Goal: Information Seeking & Learning: Learn about a topic

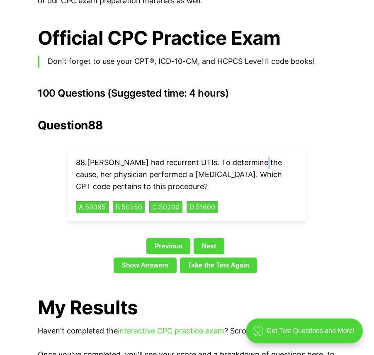
click at [258, 131] on div "Question 88 88 . [PERSON_NAME] had recurrent UTIs. To determine the cause, her …" at bounding box center [187, 198] width 299 height 158
drag, startPoint x: 258, startPoint y: 131, endPoint x: 241, endPoint y: 139, distance: 18.7
click at [244, 149] on div "88 . [PERSON_NAME] had recurrent UTIs. To determine the cause, her physician pe…" at bounding box center [187, 185] width 239 height 73
click at [217, 201] on button "D . 51600" at bounding box center [202, 207] width 33 height 13
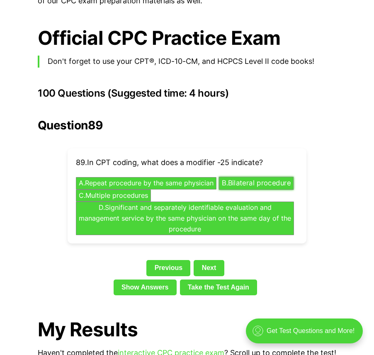
click at [219, 185] on button "B . Bilateral procedure" at bounding box center [256, 183] width 75 height 13
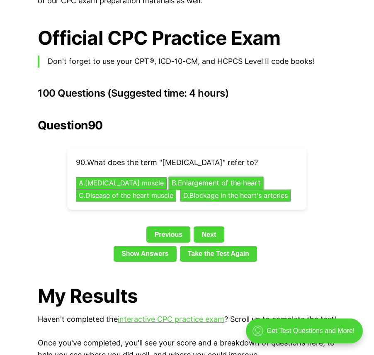
click at [216, 177] on button "B . Enlargement of the heart" at bounding box center [216, 183] width 95 height 13
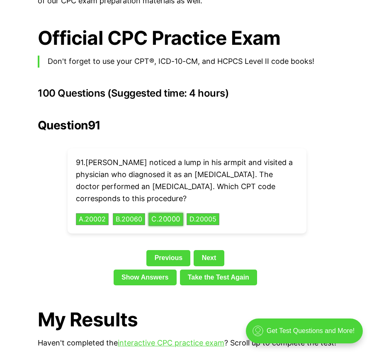
click at [168, 213] on button "C . 20000" at bounding box center [166, 219] width 35 height 13
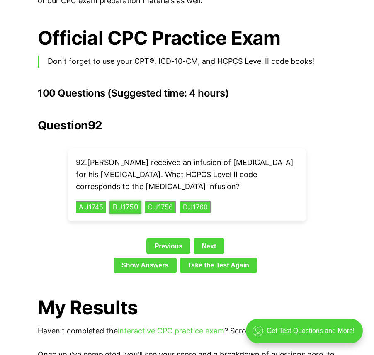
click at [133, 201] on button "B . J1750" at bounding box center [126, 207] width 32 height 13
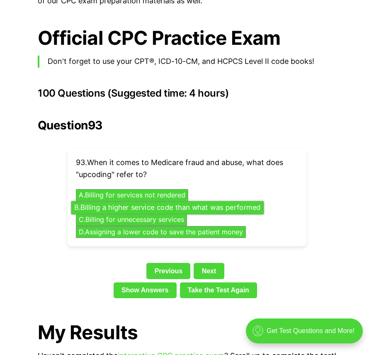
click at [149, 201] on button "B . Billing a higher service code than what was performed" at bounding box center [167, 207] width 192 height 13
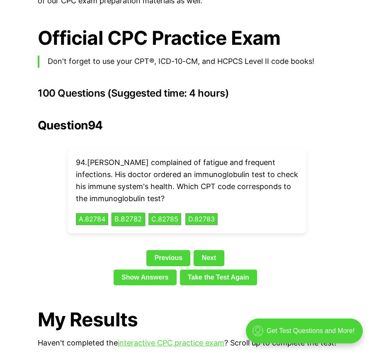
click at [127, 213] on button "B . 82782" at bounding box center [129, 219] width 34 height 13
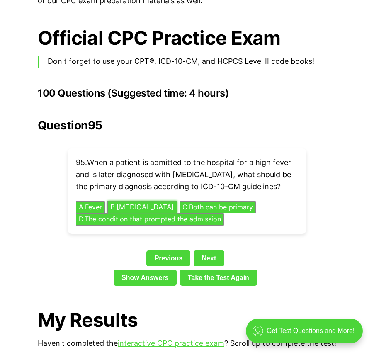
click at [136, 201] on button "B . [MEDICAL_DATA]" at bounding box center [142, 207] width 70 height 13
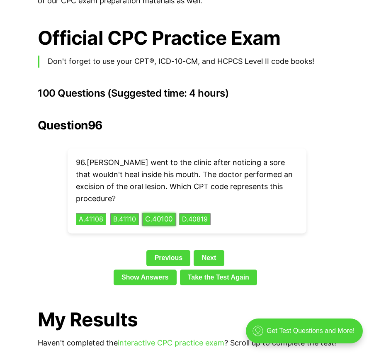
click at [164, 213] on button "C . 40100" at bounding box center [159, 219] width 34 height 13
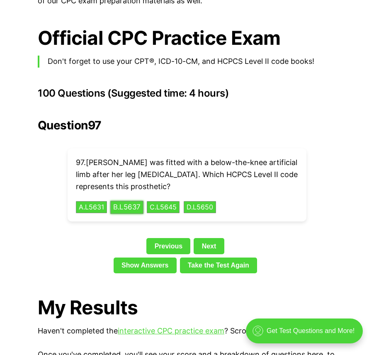
click at [134, 201] on button "B . L5637" at bounding box center [126, 207] width 33 height 13
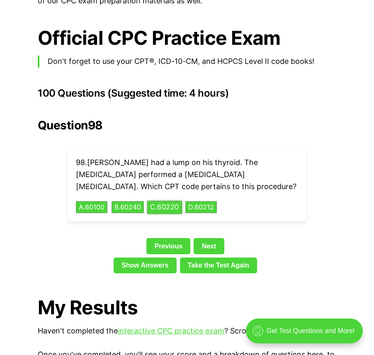
click at [165, 201] on button "C . 60220" at bounding box center [164, 207] width 35 height 13
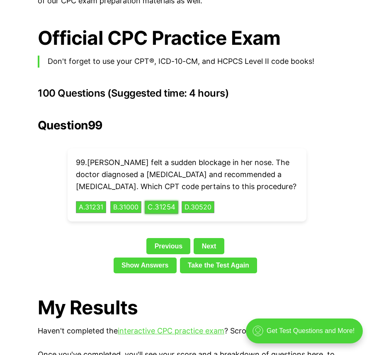
click at [165, 201] on button "C . 31254" at bounding box center [162, 207] width 34 height 13
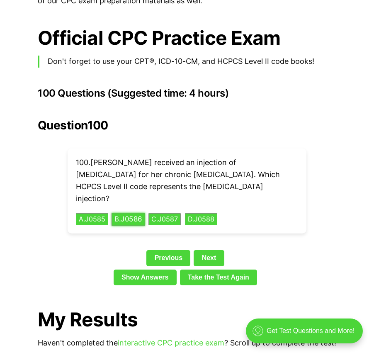
click at [141, 213] on button "B . J0586" at bounding box center [129, 219] width 34 height 13
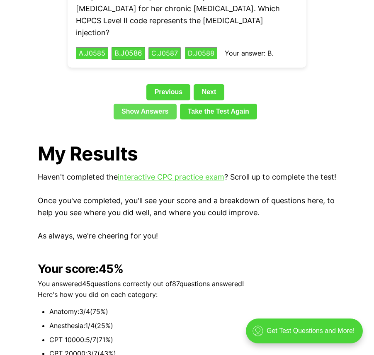
click at [158, 104] on link "Show Answers" at bounding box center [145, 112] width 63 height 16
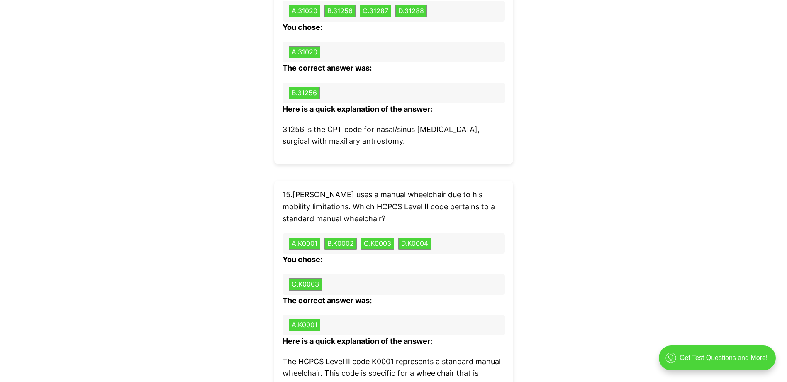
scroll to position [3479, 0]
